Goal: Find specific page/section: Find specific page/section

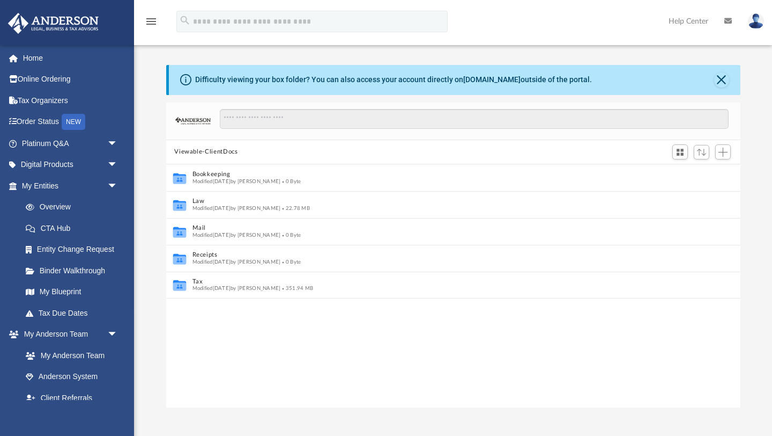
scroll to position [244, 574]
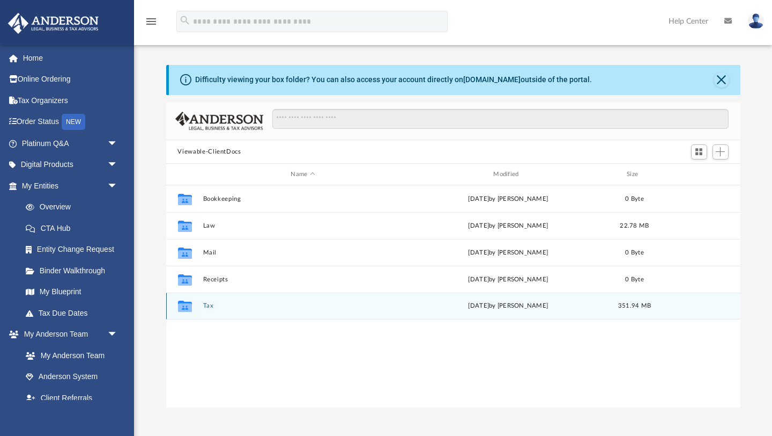
click at [208, 307] on button "Tax" at bounding box center [303, 306] width 201 height 7
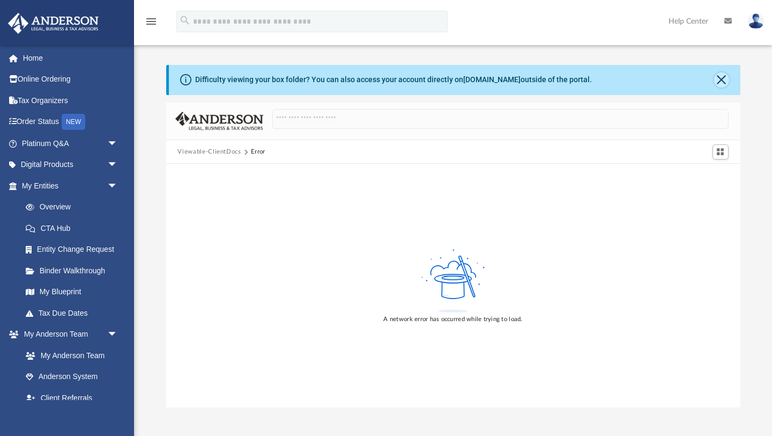
click at [723, 77] on button "Close" at bounding box center [721, 79] width 15 height 15
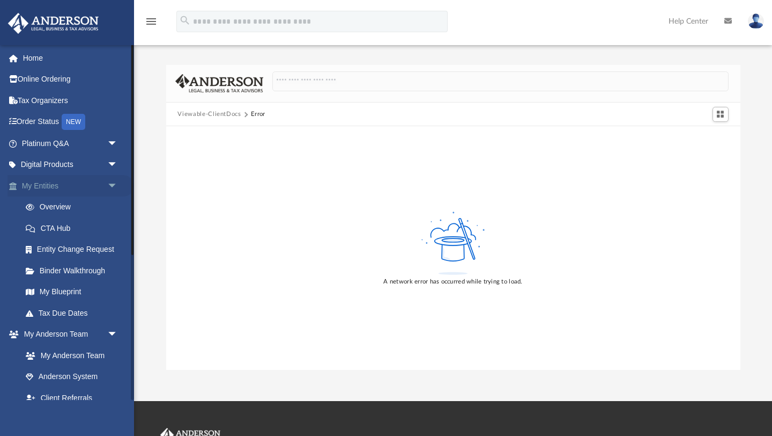
click at [110, 184] on span "arrow_drop_down" at bounding box center [117, 186] width 21 height 22
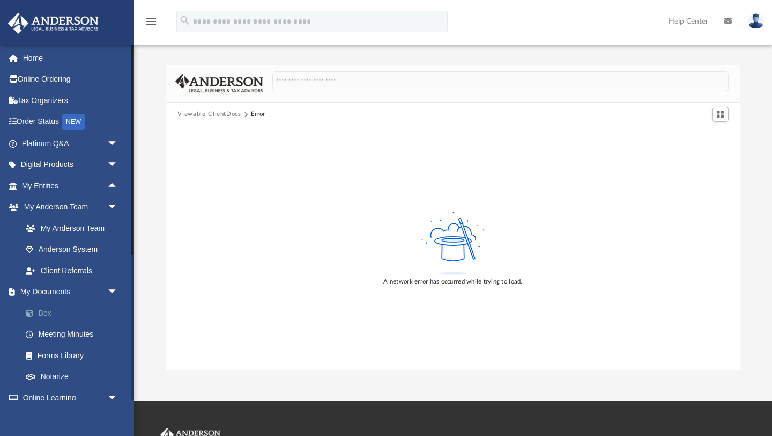
click at [62, 314] on link "Box" at bounding box center [74, 312] width 119 height 21
click at [34, 312] on span at bounding box center [35, 313] width 7 height 8
click at [113, 205] on span "arrow_drop_down" at bounding box center [117, 207] width 21 height 22
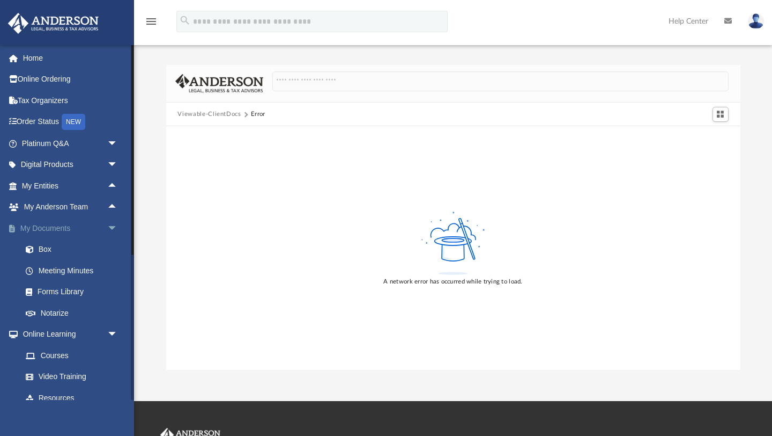
click at [113, 228] on span "arrow_drop_down" at bounding box center [117, 228] width 21 height 22
click at [113, 249] on span "arrow_drop_down" at bounding box center [117, 250] width 21 height 22
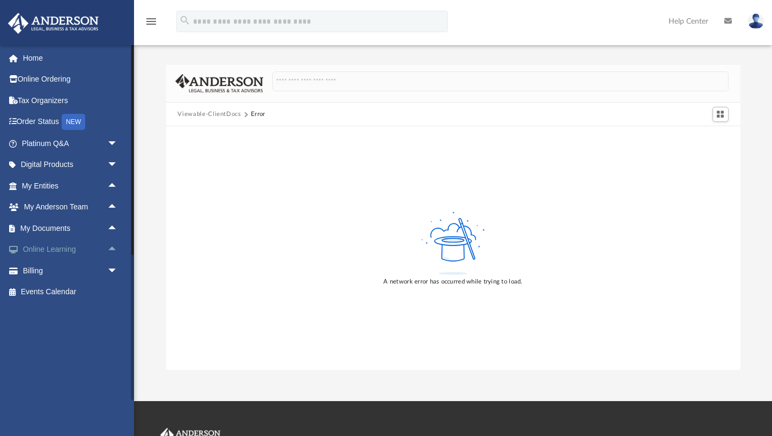
click at [113, 247] on span "arrow_drop_up" at bounding box center [117, 250] width 21 height 22
click at [57, 270] on link "Courses" at bounding box center [74, 270] width 119 height 21
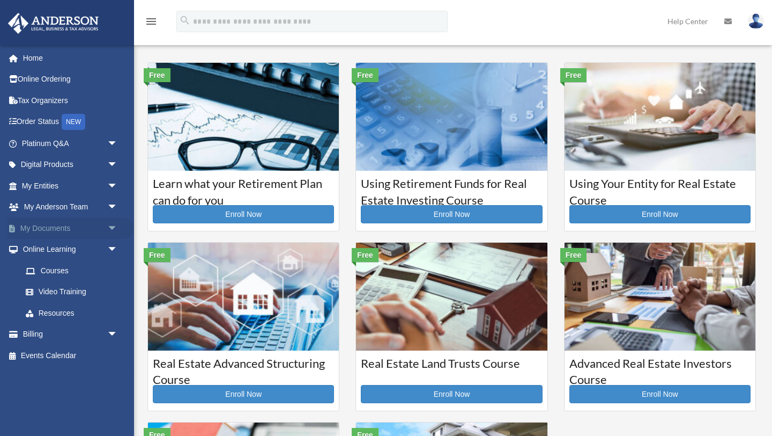
click at [112, 226] on span "arrow_drop_down" at bounding box center [117, 228] width 21 height 22
click at [98, 245] on link "Box" at bounding box center [74, 249] width 119 height 21
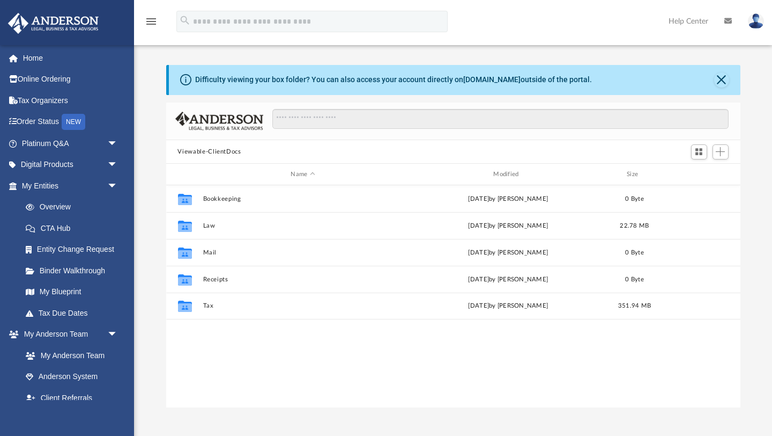
scroll to position [244, 574]
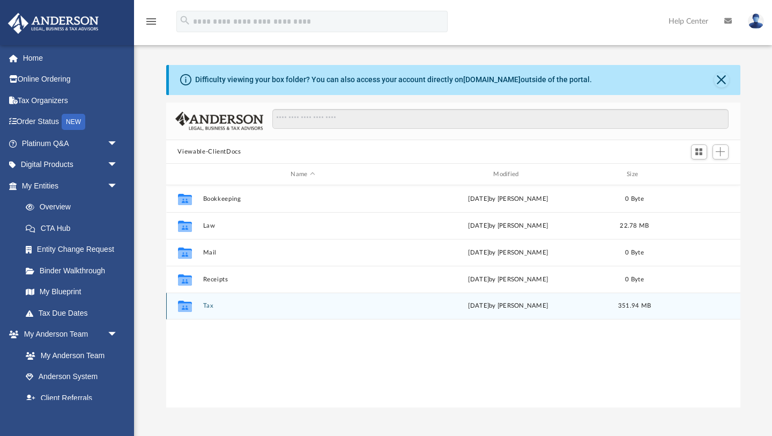
click at [210, 307] on button "Tax" at bounding box center [303, 306] width 201 height 7
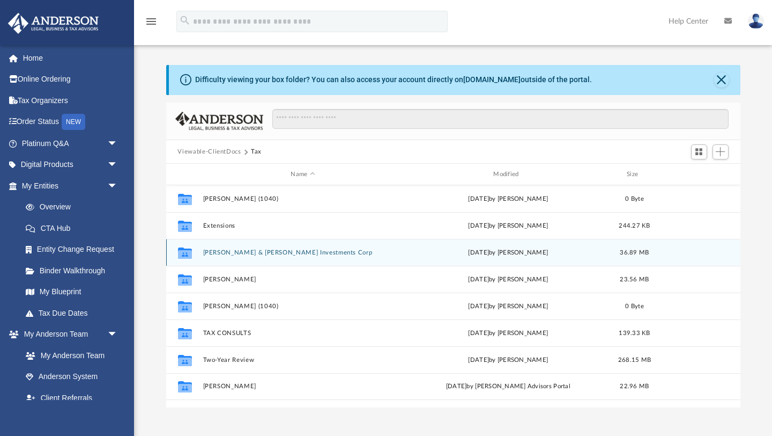
click at [239, 252] on button "Oliveira & Vieira Investments Corp" at bounding box center [303, 252] width 201 height 7
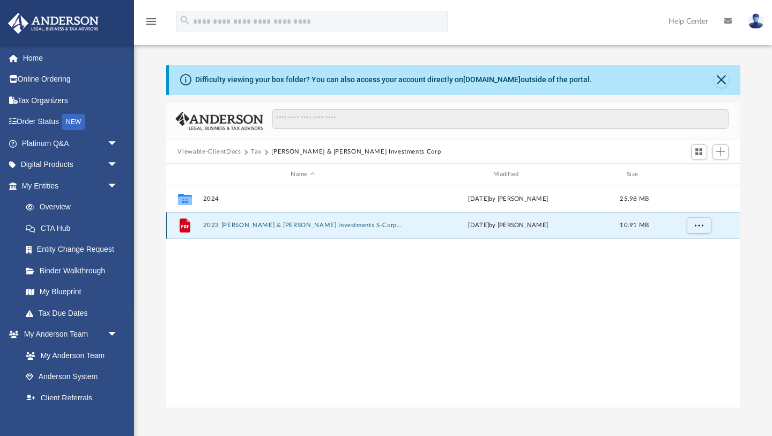
click at [257, 222] on button "2023 Oliveira & Vieira Investments S-Corp.pdf" at bounding box center [303, 225] width 201 height 7
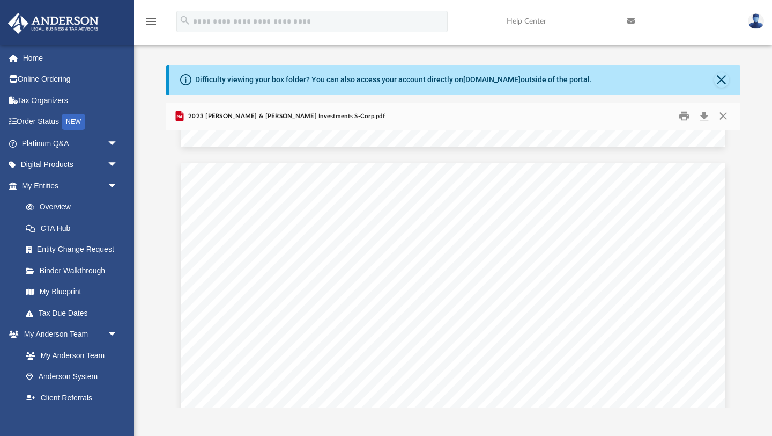
scroll to position [14468, 0]
